Goal: Task Accomplishment & Management: Use online tool/utility

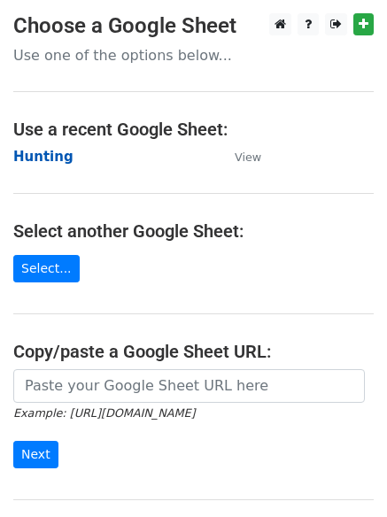
click at [48, 159] on strong "Hunting" at bounding box center [43, 157] width 60 height 16
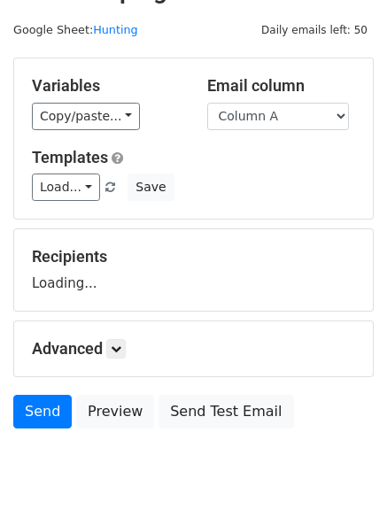
scroll to position [100, 0]
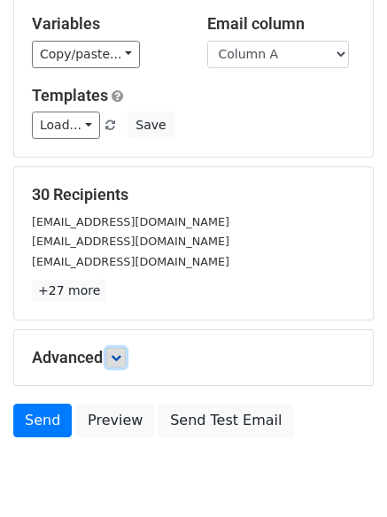
click at [126, 360] on link at bounding box center [115, 357] width 19 height 19
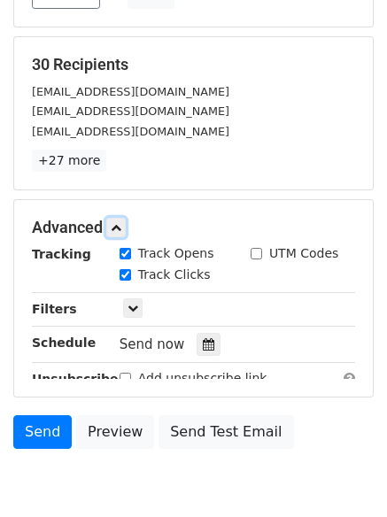
scroll to position [318, 0]
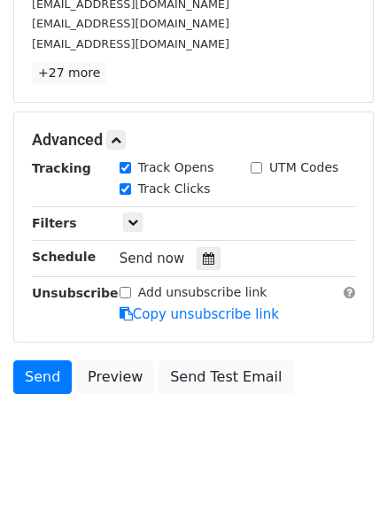
click at [213, 256] on div "Send now" at bounding box center [224, 259] width 208 height 24
click at [204, 260] on icon at bounding box center [209, 259] width 12 height 12
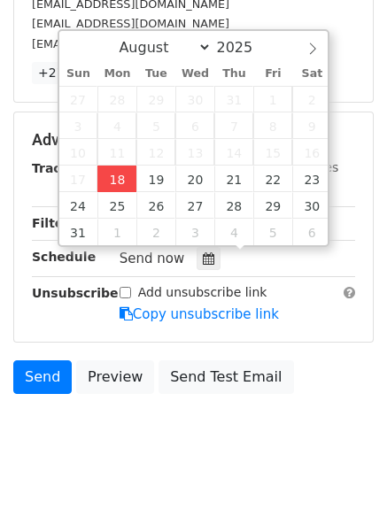
type input "2025-08-18 13:09"
type input "01"
type input "09"
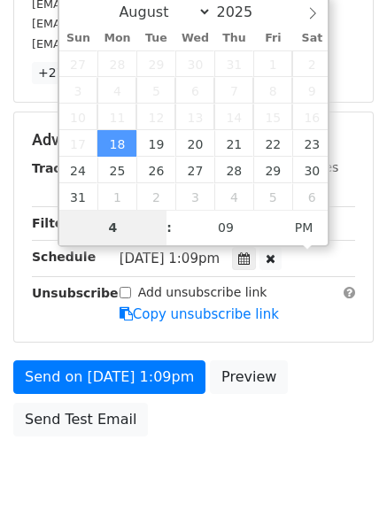
type input "4"
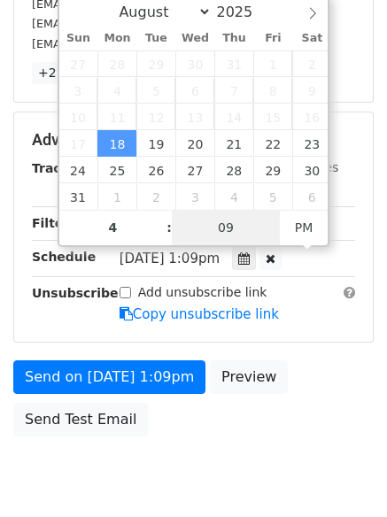
type input "2025-08-18 16:09"
type input "04"
type input "1"
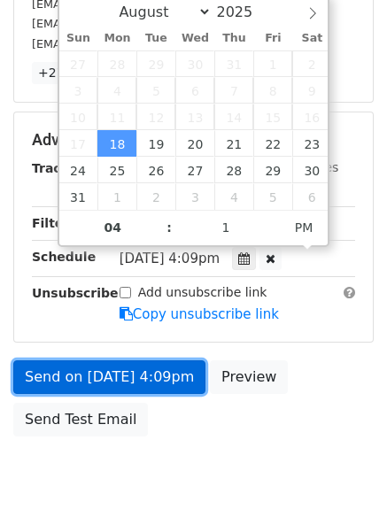
type input "2025-08-18 16:01"
click at [110, 373] on link "Send on Aug 18 at 4:09pm" at bounding box center [109, 378] width 192 height 34
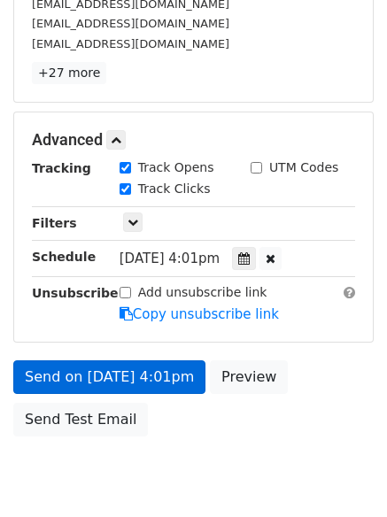
scroll to position [316, 0]
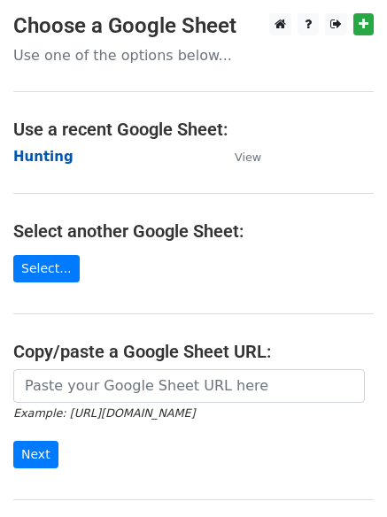
click at [51, 159] on strong "Hunting" at bounding box center [43, 157] width 60 height 16
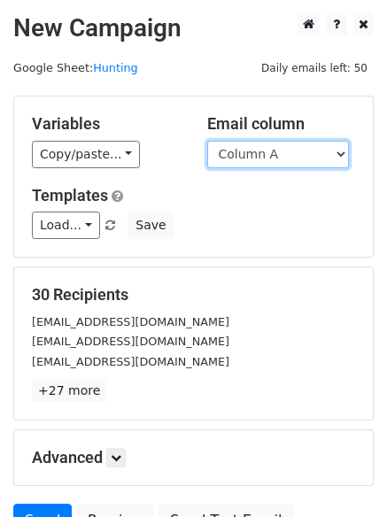
drag, startPoint x: 0, startPoint y: 0, endPoint x: 290, endPoint y: 163, distance: 332.5
click at [289, 162] on select "Column A Column B Column C" at bounding box center [278, 154] width 142 height 27
select select "Column B"
click at [207, 141] on select "Column A Column B Column C" at bounding box center [278, 154] width 142 height 27
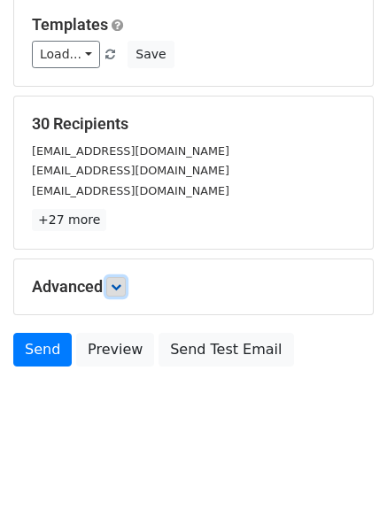
click at [121, 290] on icon at bounding box center [116, 287] width 11 height 11
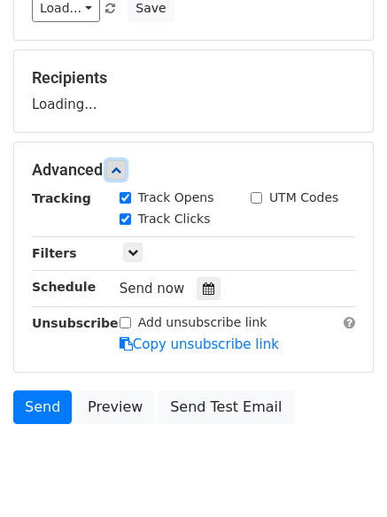
scroll to position [267, 0]
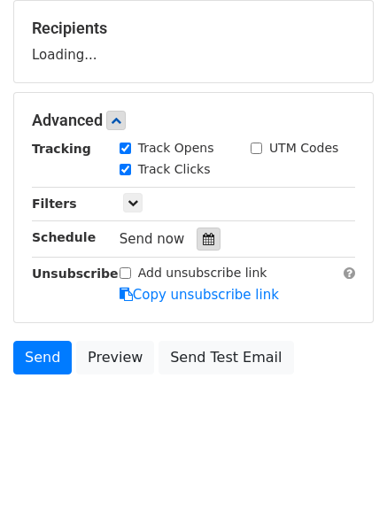
click at [203, 233] on icon at bounding box center [209, 239] width 12 height 12
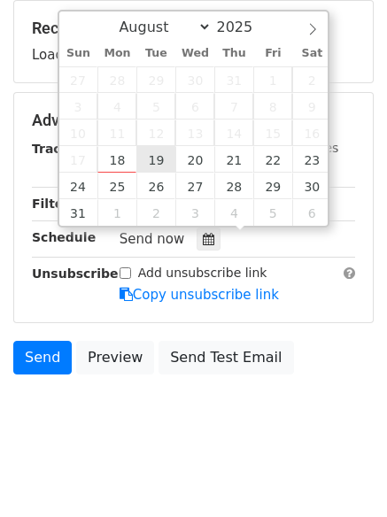
type input "2025-08-19 12:00"
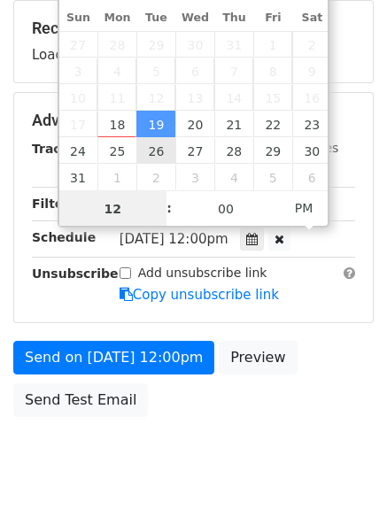
scroll to position [1, 0]
type input "5"
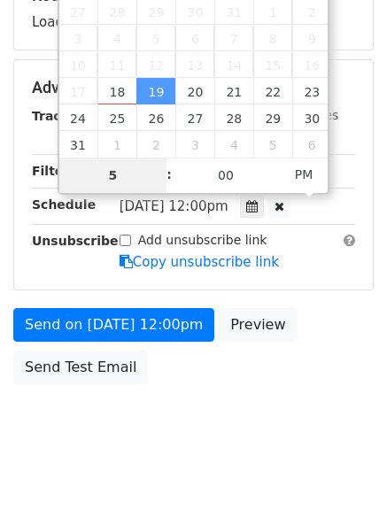
scroll to position [316, 0]
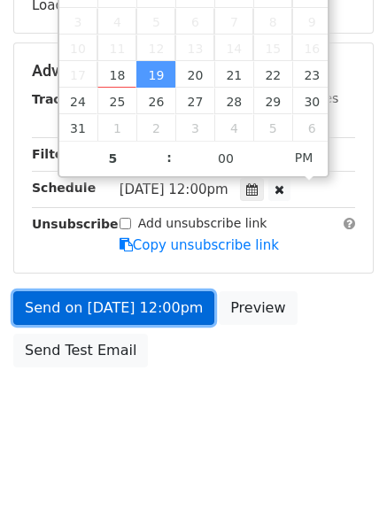
type input "2025-08-19 17:00"
click at [136, 318] on link "Send on Aug 19 at 12:00pm" at bounding box center [113, 309] width 201 height 34
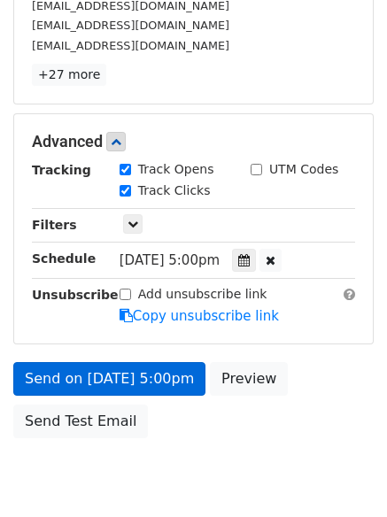
click at [140, 319] on link "Copy unsubscribe link" at bounding box center [199, 316] width 159 height 16
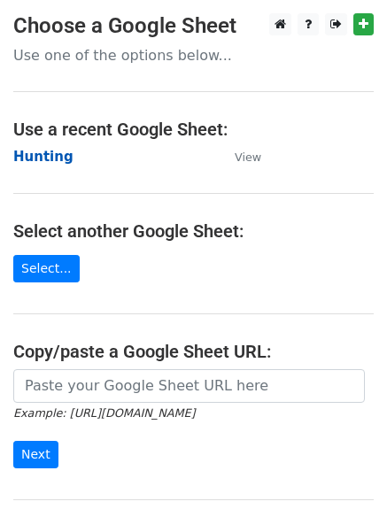
click at [31, 159] on strong "Hunting" at bounding box center [43, 157] width 60 height 16
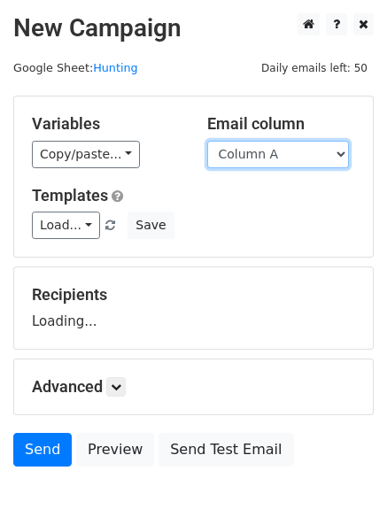
click at [268, 162] on select "Column A Column B Column C" at bounding box center [278, 154] width 142 height 27
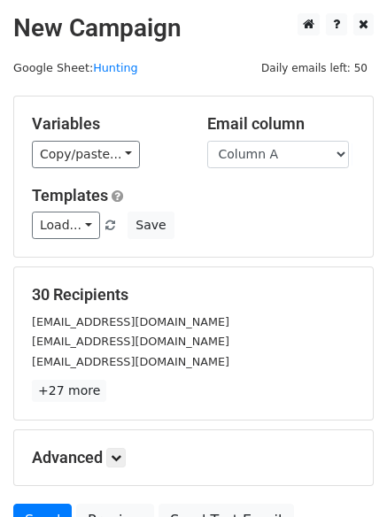
click at [268, 222] on div "Load... No templates saved Save" at bounding box center [194, 225] width 350 height 27
click at [252, 155] on select "Column A Column B Column C" at bounding box center [278, 154] width 142 height 27
select select "Column C"
click at [207, 141] on select "Column A Column B Column C" at bounding box center [278, 154] width 142 height 27
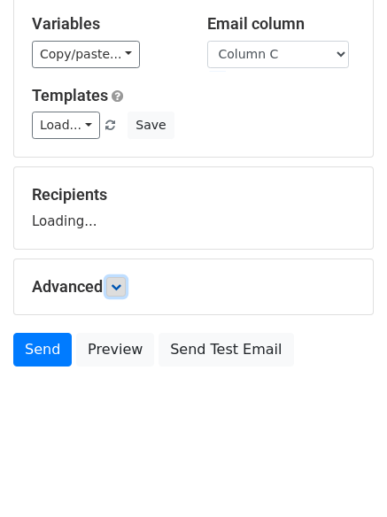
click at [117, 292] on icon at bounding box center [116, 287] width 11 height 11
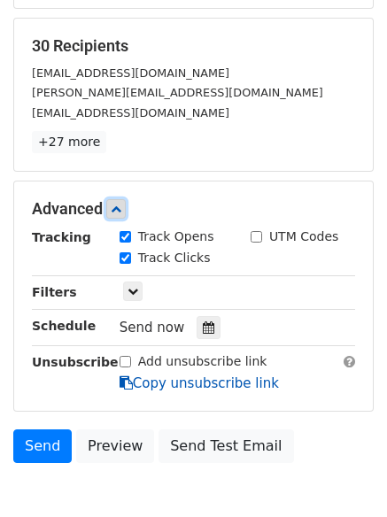
scroll to position [343, 0]
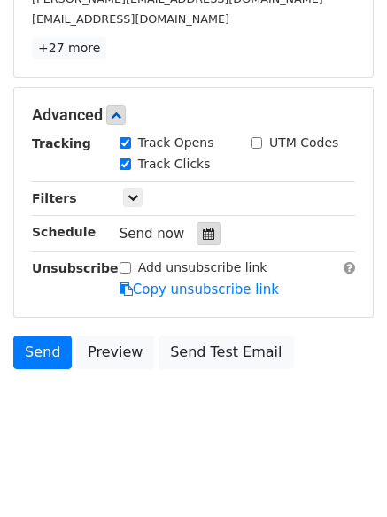
click at [204, 241] on div at bounding box center [209, 233] width 24 height 23
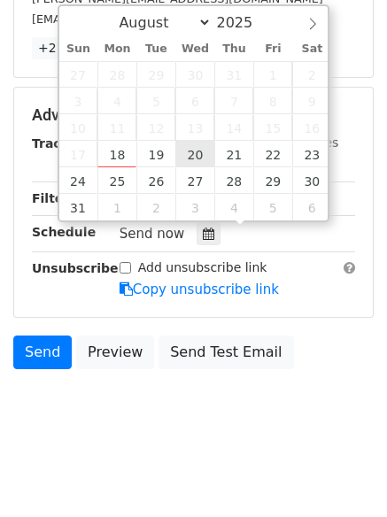
type input "[DATE] 12:00"
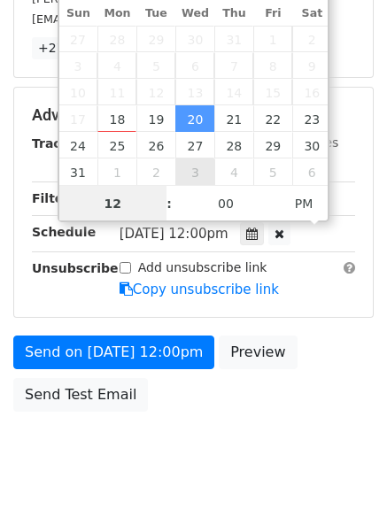
scroll to position [1, 0]
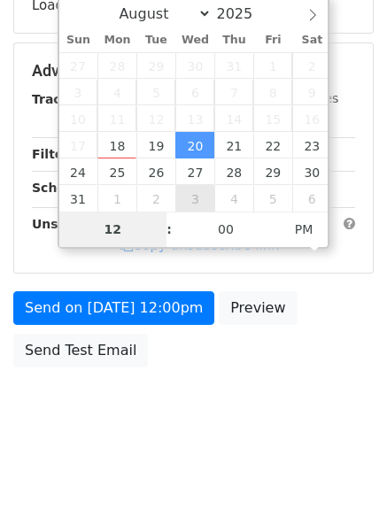
type input "6"
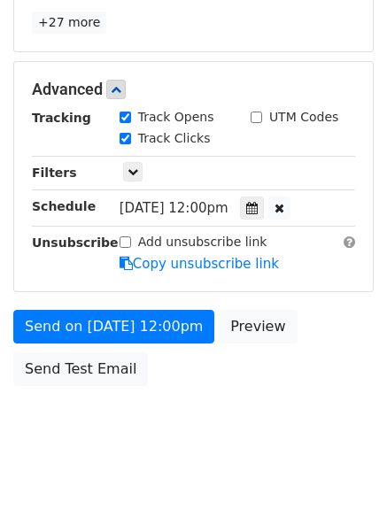
scroll to position [734, 0]
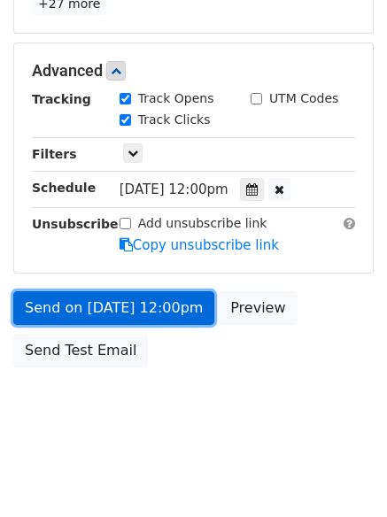
type input "2025-08-20 18:00"
click at [122, 309] on link "Send on Aug 20 at 12:00pm" at bounding box center [113, 309] width 201 height 34
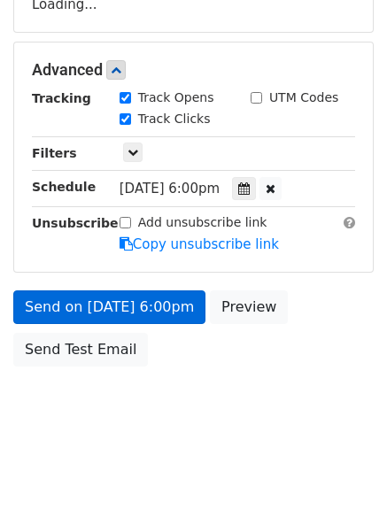
scroll to position [316, 0]
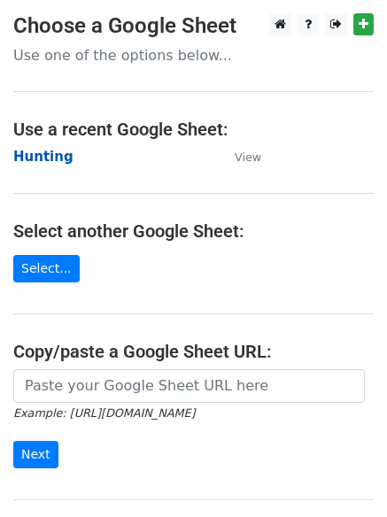
click at [45, 161] on strong "Hunting" at bounding box center [43, 157] width 60 height 16
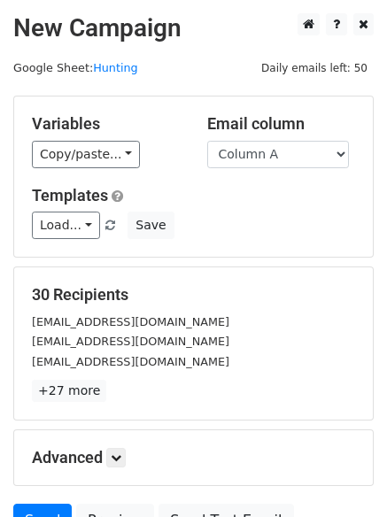
scroll to position [100, 0]
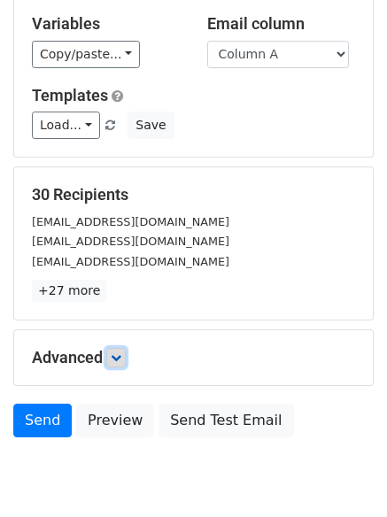
click at [121, 349] on link at bounding box center [115, 357] width 19 height 19
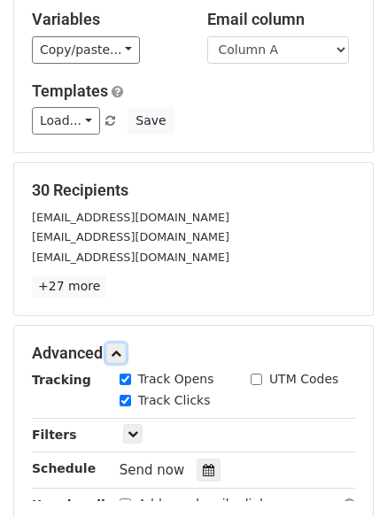
scroll to position [338, 0]
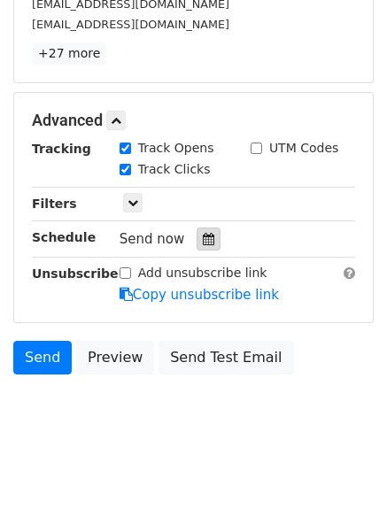
click at [205, 243] on icon at bounding box center [209, 239] width 12 height 12
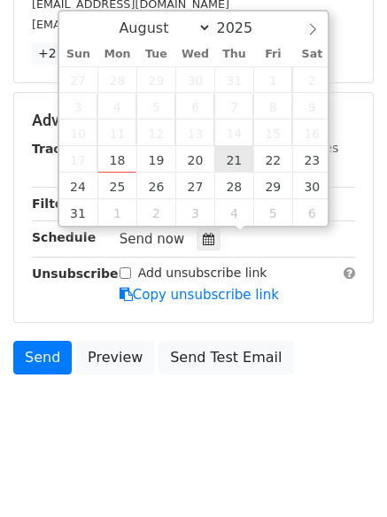
type input "2025-08-21 12:00"
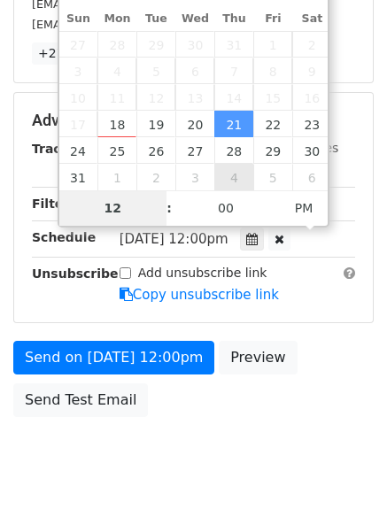
scroll to position [316, 0]
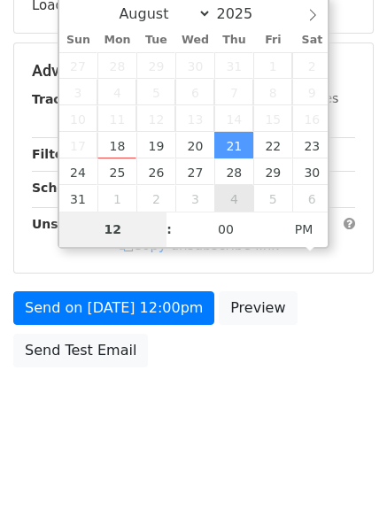
type input "7"
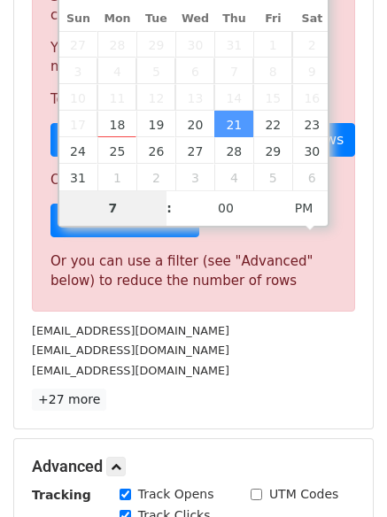
scroll to position [734, 0]
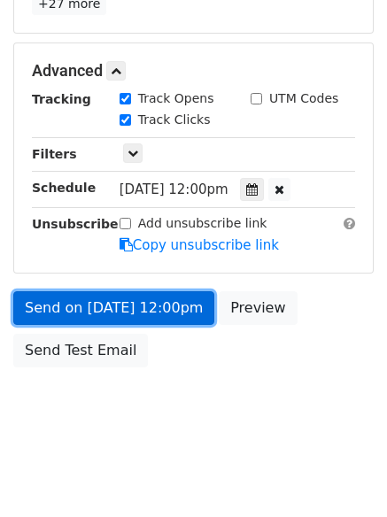
type input "2025-08-21 19:00"
click at [117, 307] on link "Send on Aug 21 at 12:00pm" at bounding box center [113, 309] width 201 height 34
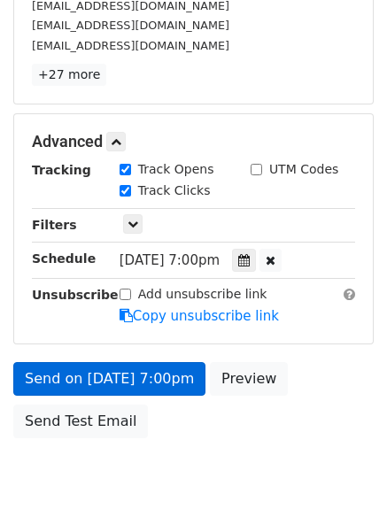
scroll to position [387, 0]
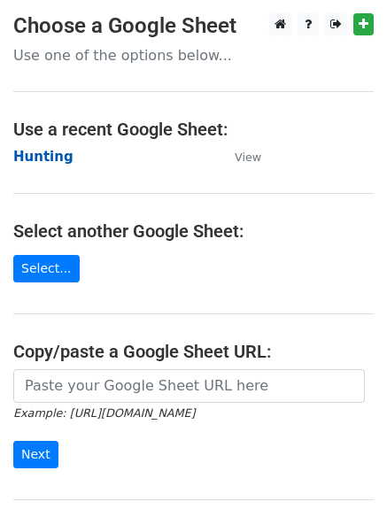
click at [42, 157] on strong "Hunting" at bounding box center [43, 157] width 60 height 16
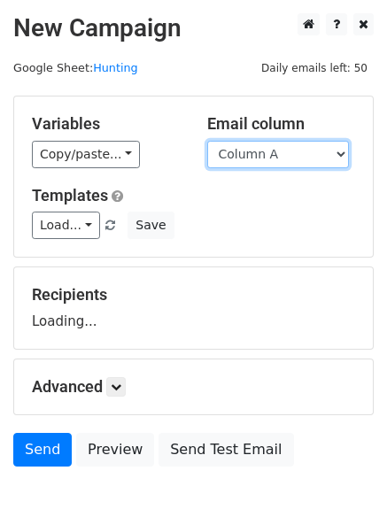
drag, startPoint x: 0, startPoint y: 0, endPoint x: 286, endPoint y: 164, distance: 329.8
click at [286, 164] on select "Column A Column B Column C" at bounding box center [278, 154] width 142 height 27
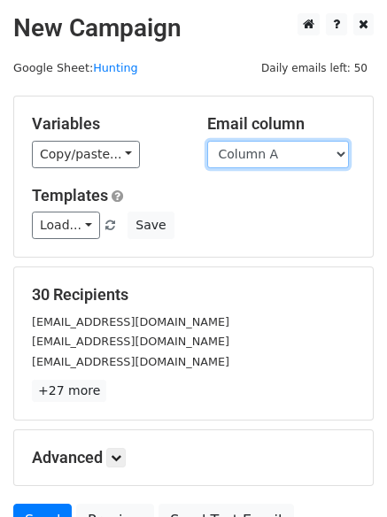
click at [272, 157] on select "Column A Column B Column C" at bounding box center [278, 154] width 142 height 27
select select "Column B"
click at [207, 141] on select "Column A Column B Column C" at bounding box center [278, 154] width 142 height 27
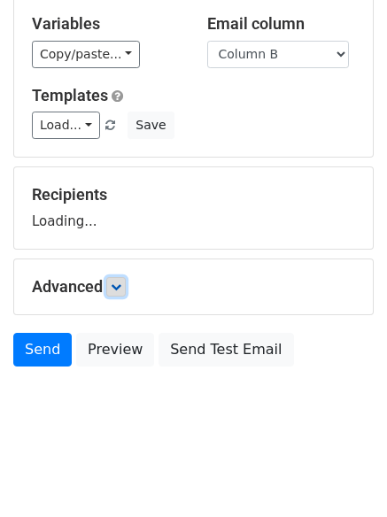
click at [121, 278] on link at bounding box center [115, 286] width 19 height 19
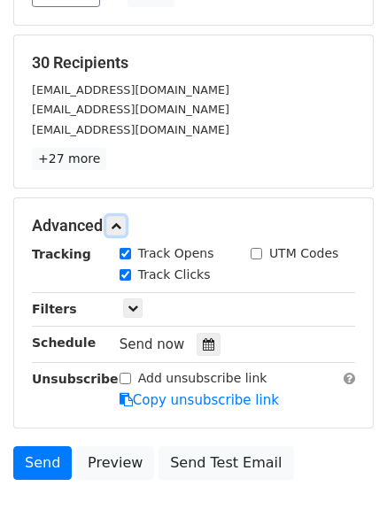
scroll to position [315, 0]
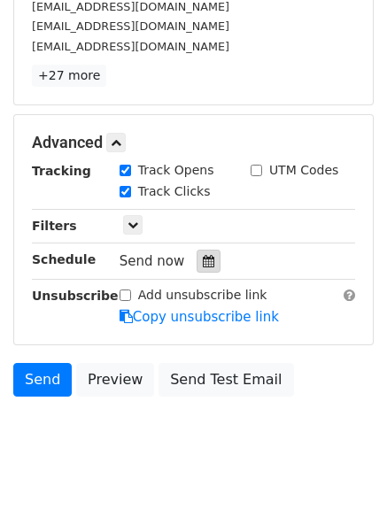
click at [203, 268] on icon at bounding box center [209, 261] width 12 height 12
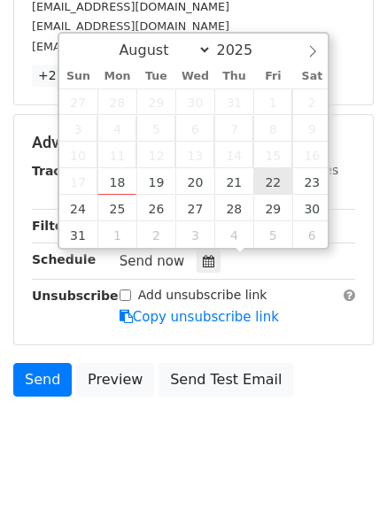
type input "2025-08-22 12:00"
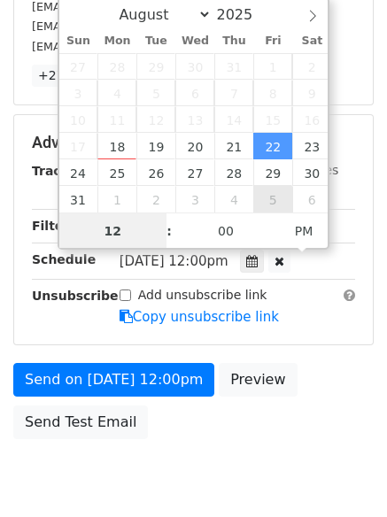
scroll to position [1, 0]
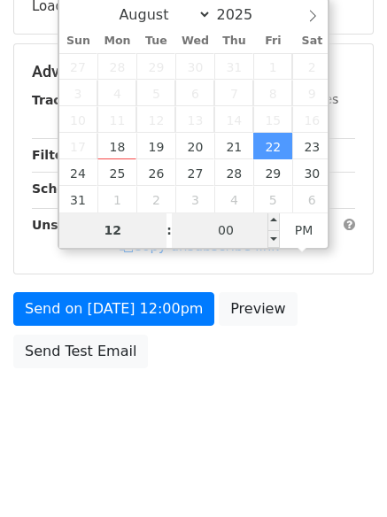
type input "8"
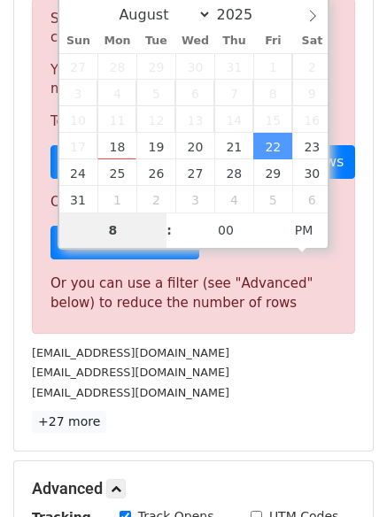
scroll to position [734, 0]
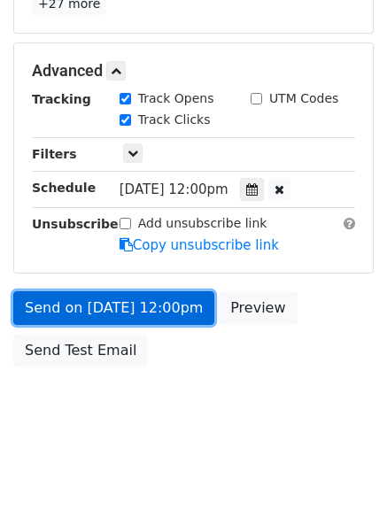
type input "2025-08-22 20:00"
click at [130, 304] on link "Send on Aug 22 at 12:00pm" at bounding box center [113, 309] width 201 height 34
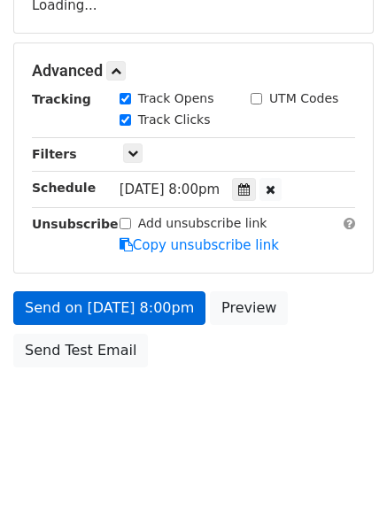
scroll to position [387, 0]
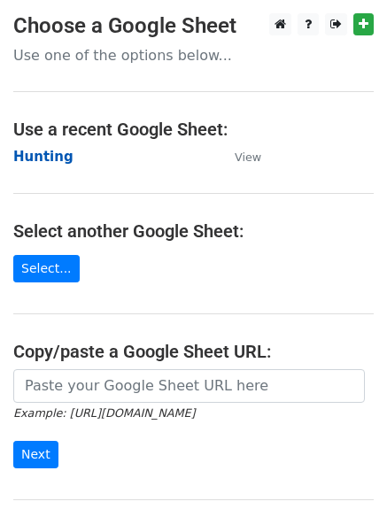
click at [35, 158] on strong "Hunting" at bounding box center [43, 157] width 60 height 16
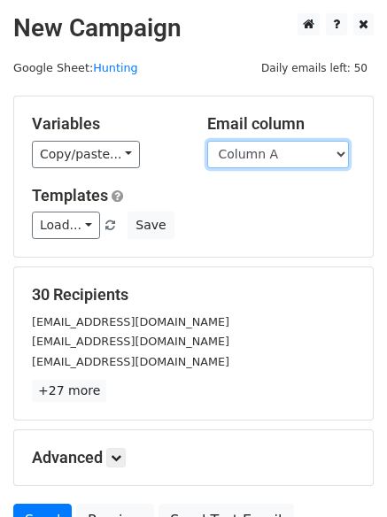
click at [292, 162] on select "Column A Column B Column C" at bounding box center [278, 154] width 142 height 27
select select "Column C"
click at [207, 141] on select "Column A Column B Column C" at bounding box center [278, 154] width 142 height 27
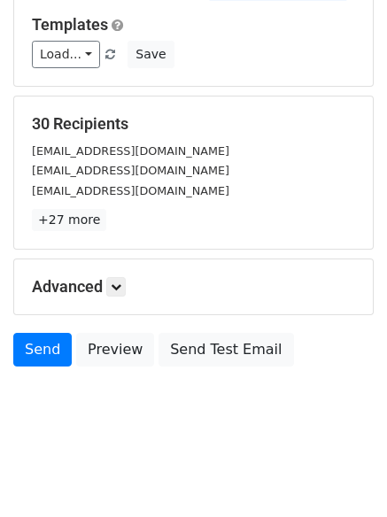
scroll to position [100, 0]
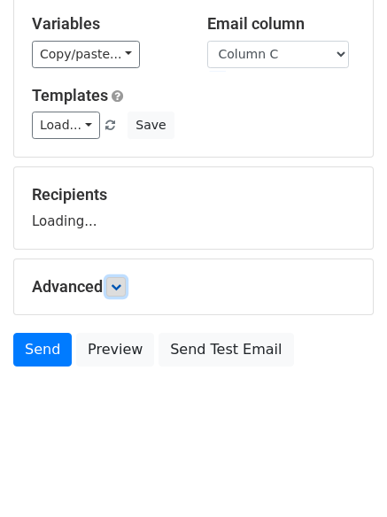
click at [120, 291] on icon at bounding box center [116, 287] width 11 height 11
click at [113, 288] on link at bounding box center [115, 286] width 19 height 19
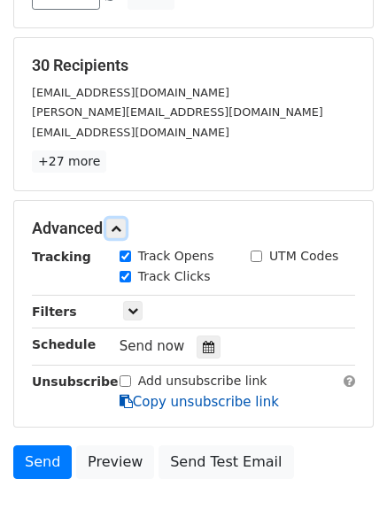
scroll to position [338, 0]
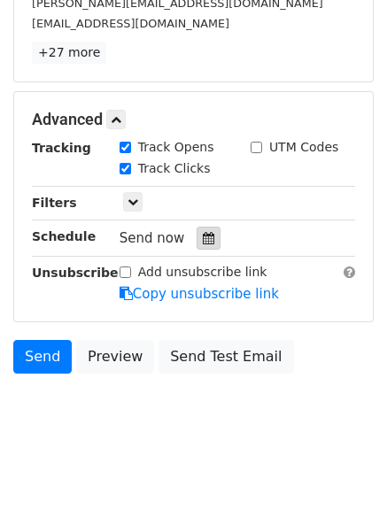
click at [203, 245] on icon at bounding box center [209, 238] width 12 height 12
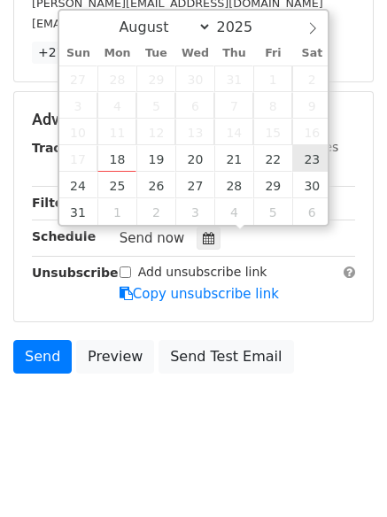
type input "[DATE] 12:00"
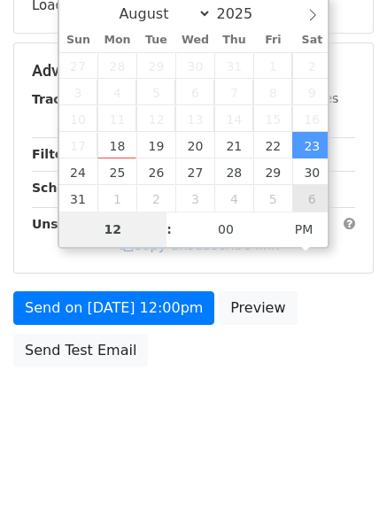
type input "9"
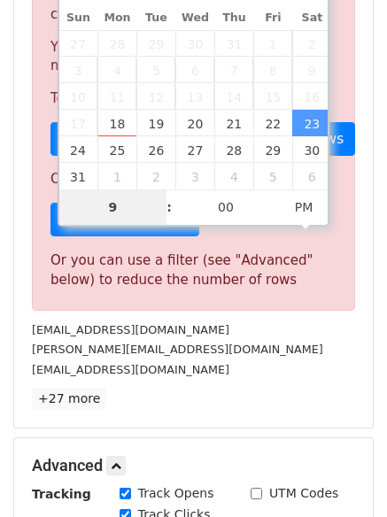
scroll to position [734, 0]
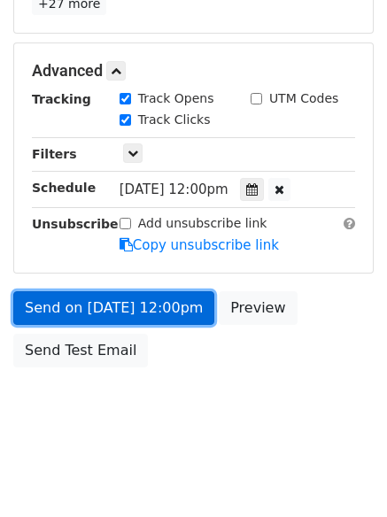
type input "[DATE] 21:00"
click at [100, 298] on link "Send on [DATE] 12:00pm" at bounding box center [113, 309] width 201 height 34
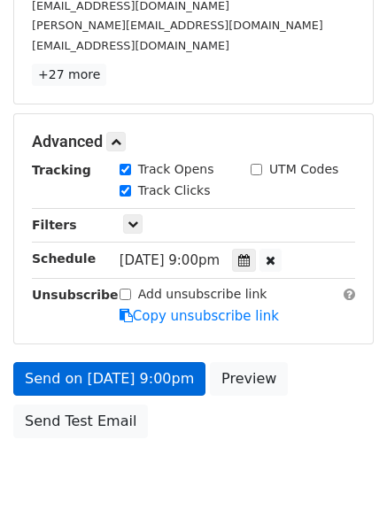
scroll to position [387, 0]
